Goal: Find specific page/section: Find specific page/section

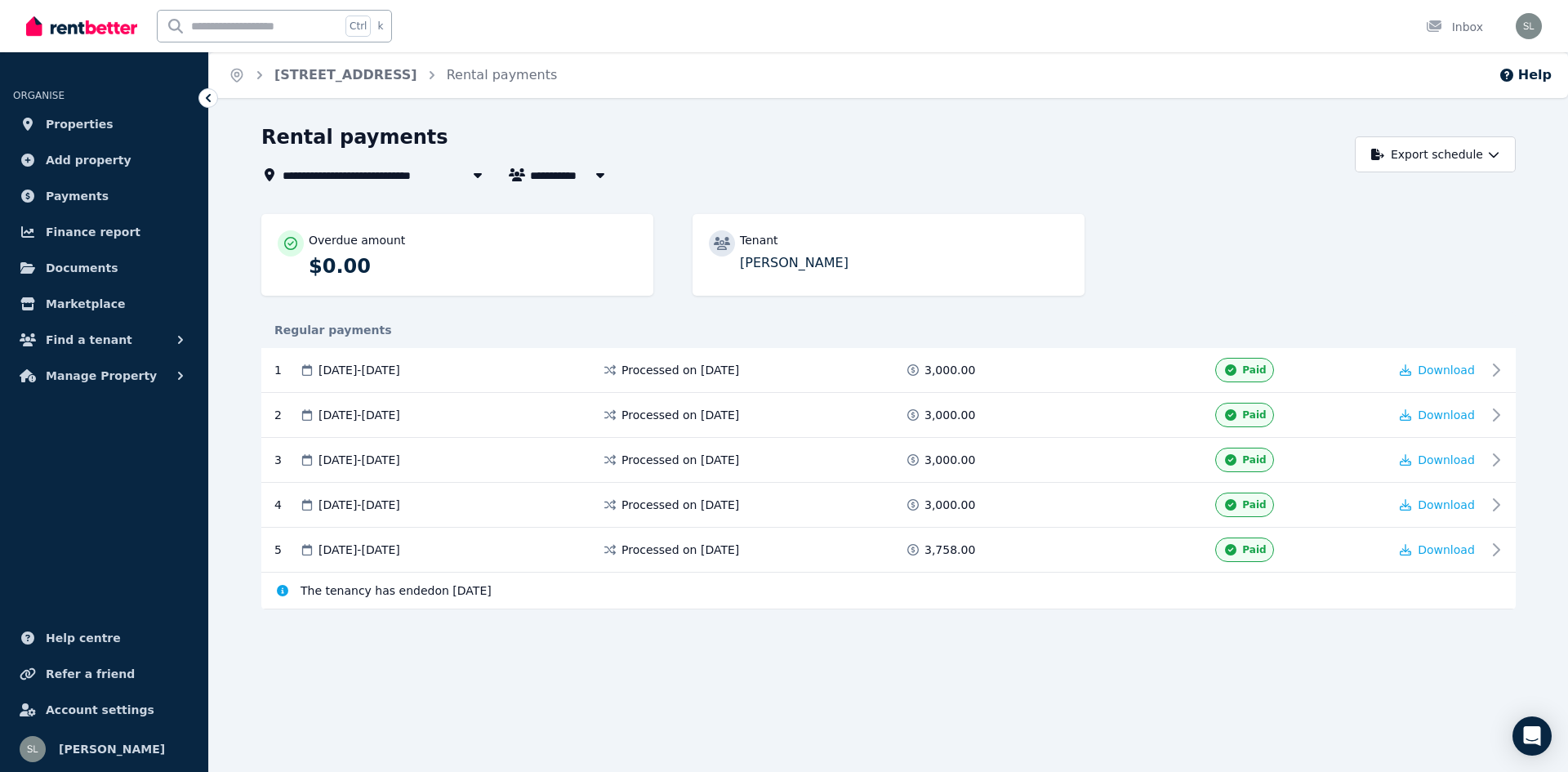
click at [566, 174] on span "[PERSON_NAME]" at bounding box center [592, 175] width 124 height 20
click at [569, 209] on span "[PERSON_NAME] and [PERSON_NAME]" at bounding box center [622, 205] width 165 height 16
type input "**********"
